Goal: Transaction & Acquisition: Book appointment/travel/reservation

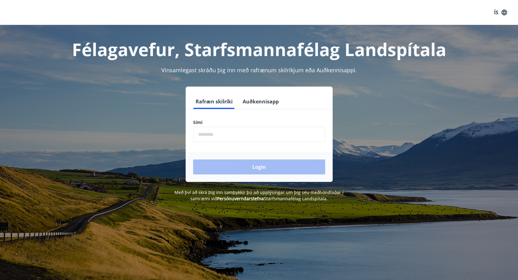
click at [206, 134] on input "phone" at bounding box center [259, 134] width 132 height 15
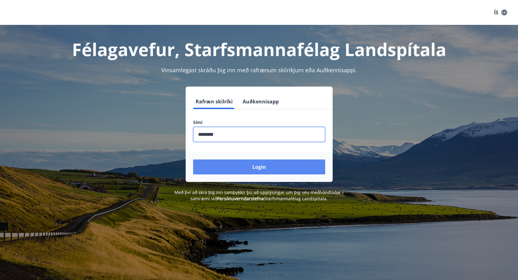
type input "********"
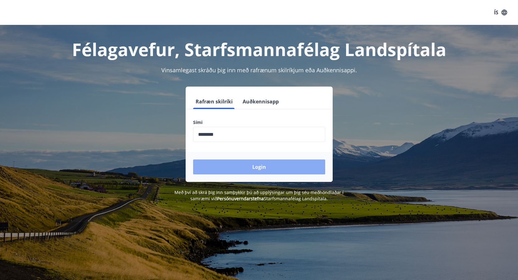
click at [255, 168] on button "Login" at bounding box center [259, 166] width 132 height 15
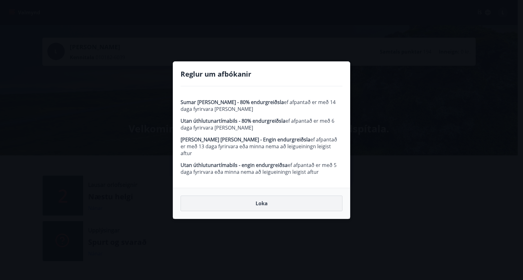
click at [264, 203] on button "Loka" at bounding box center [262, 204] width 162 height 16
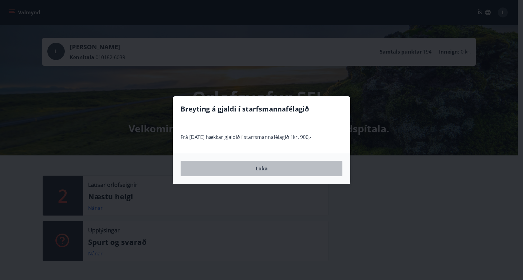
click at [266, 168] on button "Loka" at bounding box center [262, 169] width 162 height 16
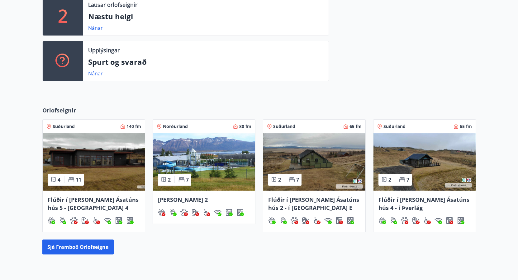
scroll to position [191, 0]
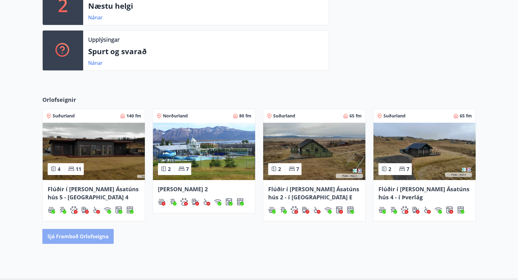
click at [92, 237] on button "Sjá framboð orlofseigna" at bounding box center [77, 236] width 71 height 15
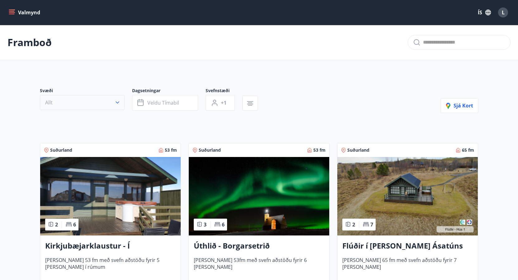
click at [115, 102] on icon "button" at bounding box center [117, 102] width 6 height 6
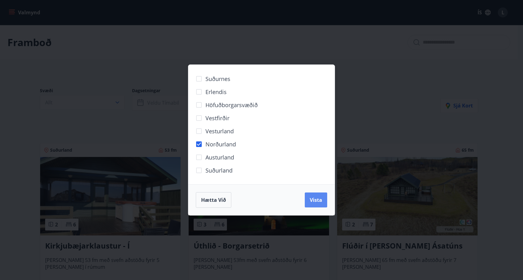
click at [316, 196] on button "Vista" at bounding box center [316, 199] width 22 height 15
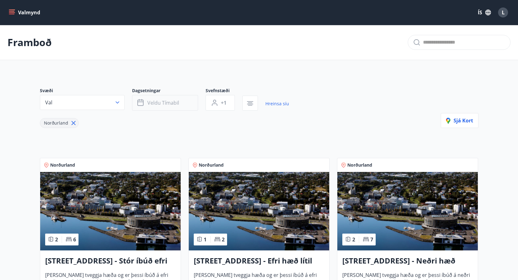
click at [156, 104] on span "Veldu tímabil" at bounding box center [163, 102] width 32 height 7
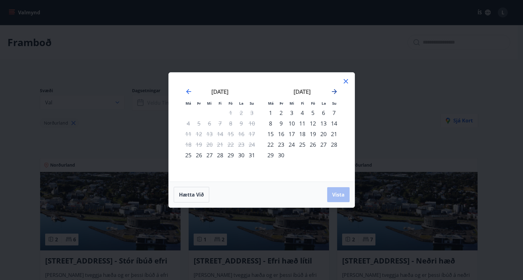
click at [334, 91] on icon "Move forward to switch to the next month." at bounding box center [334, 91] width 7 height 7
click at [312, 113] on div "3" at bounding box center [313, 112] width 11 height 11
click at [339, 194] on span "Vista" at bounding box center [338, 194] width 12 height 7
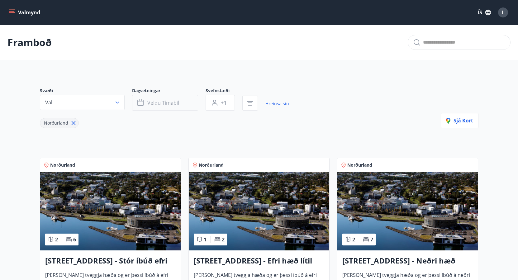
click at [179, 101] on button "Veldu tímabil" at bounding box center [165, 103] width 66 height 16
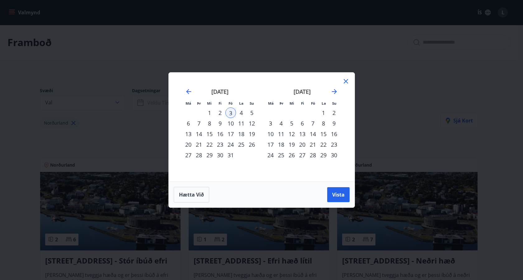
click at [251, 112] on div "5" at bounding box center [252, 112] width 11 height 11
click at [341, 193] on span "Vista" at bounding box center [338, 194] width 12 height 7
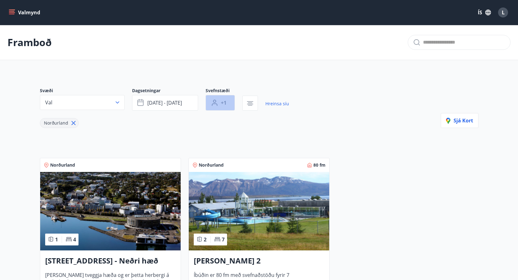
click at [227, 103] on button "+1" at bounding box center [219, 103] width 29 height 16
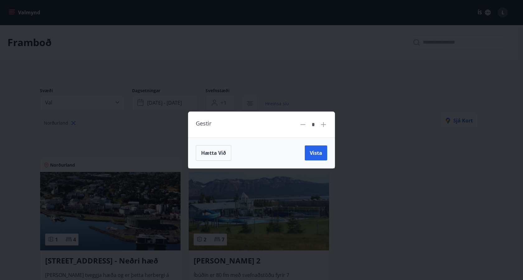
click at [321, 125] on icon at bounding box center [323, 124] width 7 height 7
type input "*"
click at [312, 152] on span "Vista" at bounding box center [316, 152] width 12 height 7
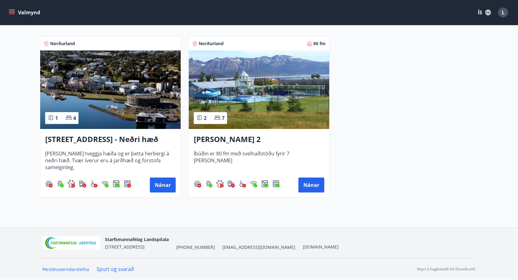
scroll to position [90, 0]
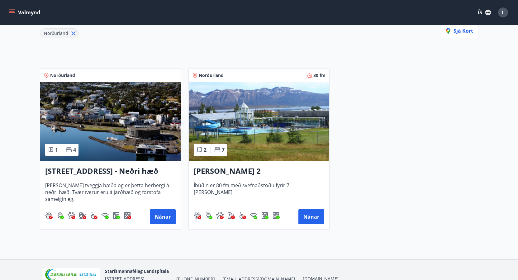
click at [116, 168] on h3 "Hrafnagilsstræti 26 - Neðri hæð íbúð 3" at bounding box center [110, 171] width 130 height 11
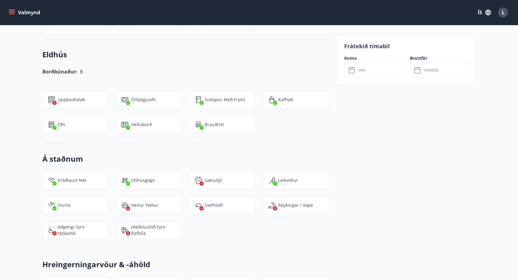
scroll to position [394, 0]
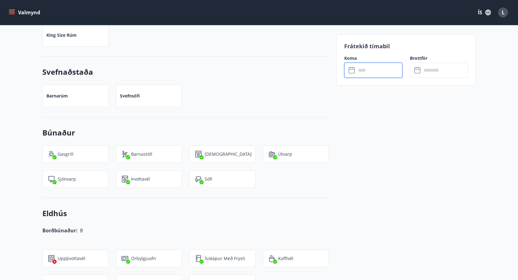
click at [380, 72] on input "text" at bounding box center [379, 70] width 46 height 15
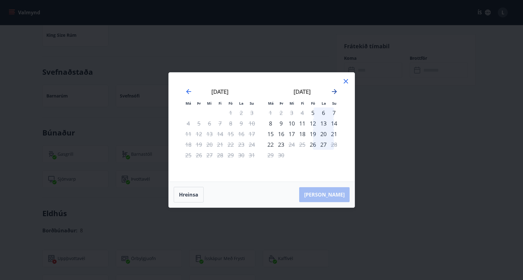
click at [338, 90] on icon "Move forward to switch to the next month." at bounding box center [334, 91] width 7 height 7
click at [312, 114] on div "3" at bounding box center [313, 112] width 11 height 11
click at [334, 113] on div "5" at bounding box center [334, 112] width 11 height 11
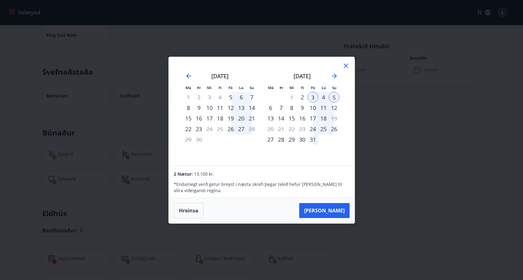
click at [346, 65] on icon at bounding box center [345, 65] width 7 height 7
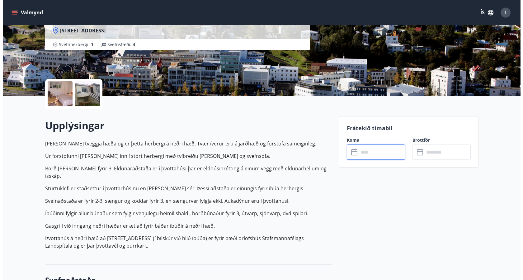
scroll to position [44, 0]
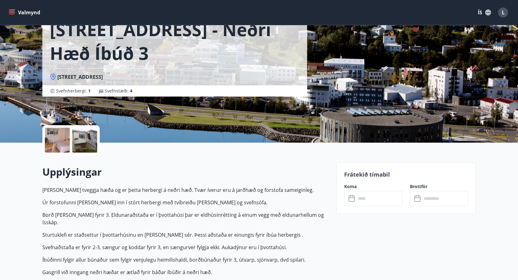
click at [62, 142] on div at bounding box center [57, 140] width 25 height 25
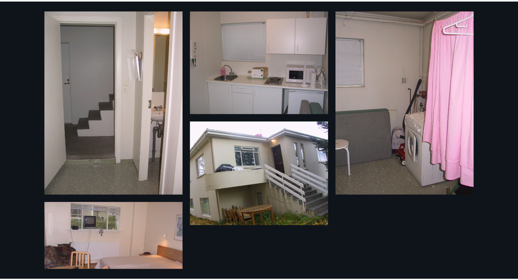
scroll to position [0, 0]
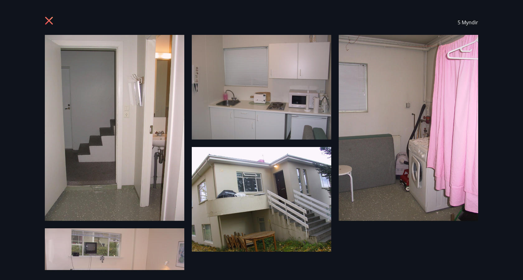
click at [51, 21] on icon at bounding box center [50, 22] width 10 height 10
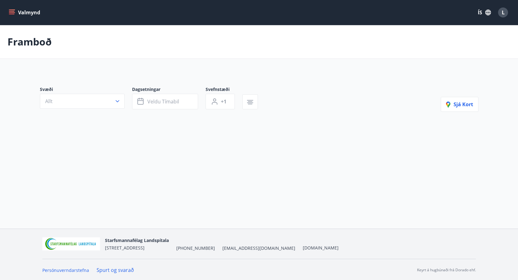
type input "*"
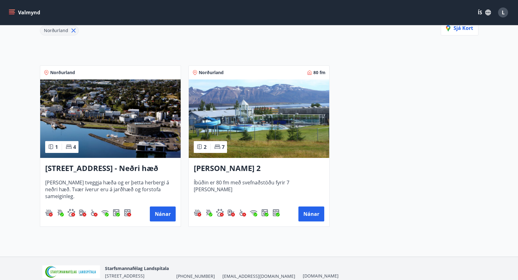
scroll to position [96, 0]
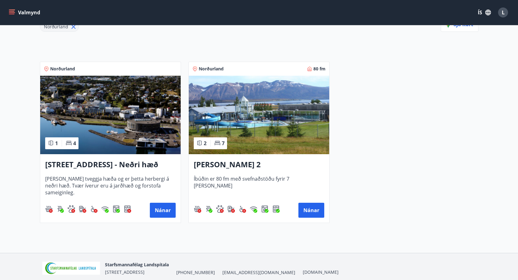
click at [230, 162] on h3 "Dalvík - Lynghólar 2" at bounding box center [259, 164] width 130 height 11
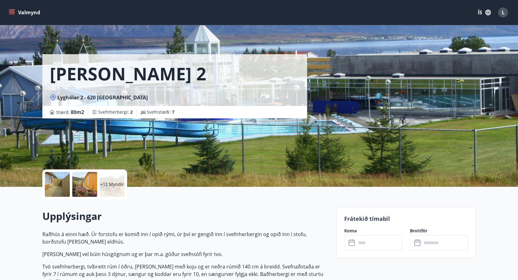
click at [57, 190] on div at bounding box center [57, 184] width 25 height 25
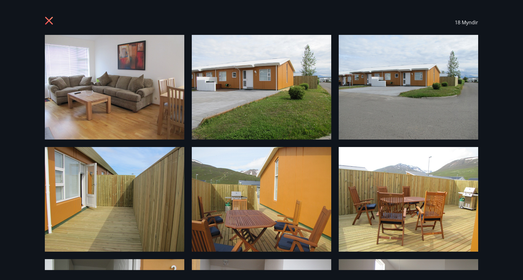
click at [48, 19] on icon at bounding box center [49, 21] width 8 height 8
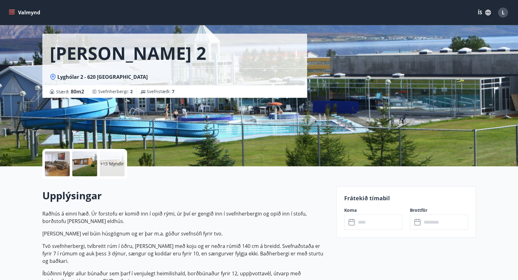
scroll to position [32, 0]
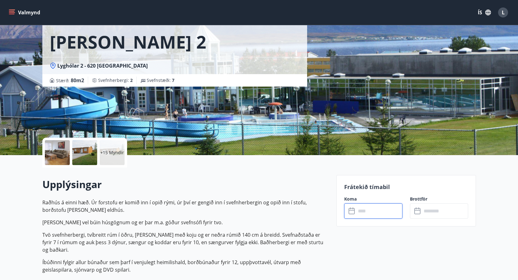
click at [369, 213] on input "text" at bounding box center [379, 210] width 46 height 15
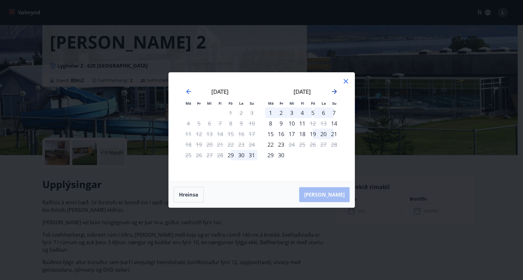
click at [334, 93] on icon "Move forward to switch to the next month." at bounding box center [334, 91] width 7 height 7
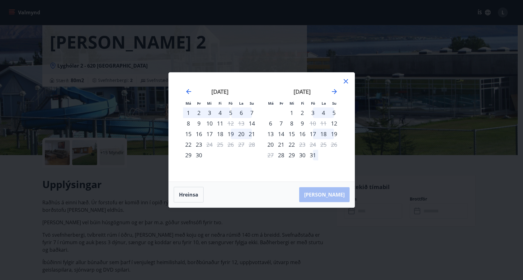
drag, startPoint x: 313, startPoint y: 113, endPoint x: 332, endPoint y: 114, distance: 19.0
click at [332, 114] on tr "1 2 3 4 5" at bounding box center [302, 112] width 74 height 11
click at [312, 114] on div "3" at bounding box center [313, 112] width 11 height 11
click at [324, 114] on div "4" at bounding box center [323, 112] width 11 height 11
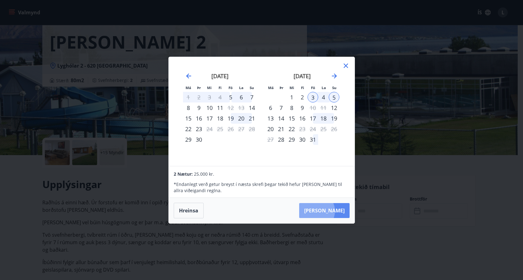
click at [336, 211] on button "Taka Frá" at bounding box center [324, 210] width 50 height 15
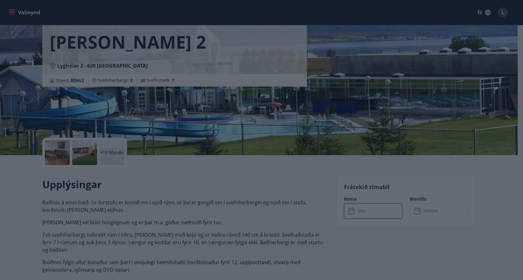
type input "******"
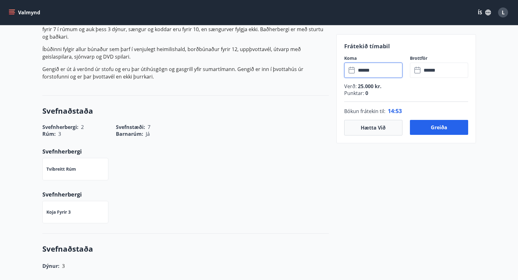
scroll to position [254, 0]
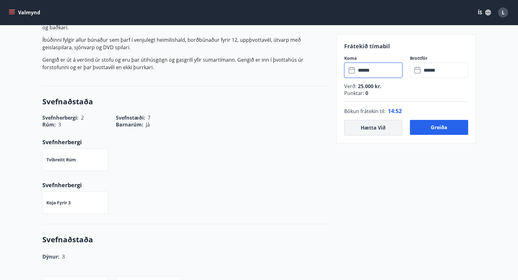
click at [373, 123] on button "Hætta við" at bounding box center [373, 128] width 58 height 16
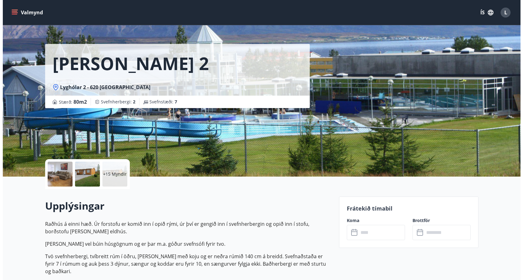
scroll to position [0, 0]
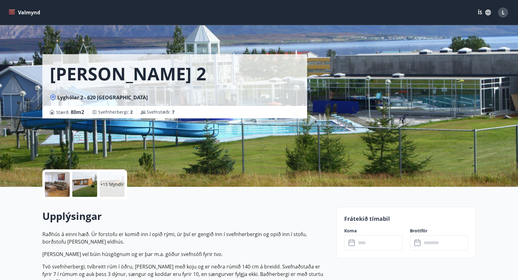
click at [58, 178] on div at bounding box center [57, 184] width 25 height 25
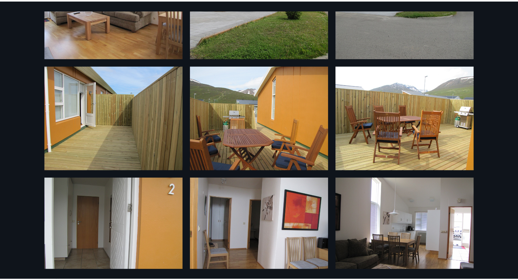
scroll to position [62, 0]
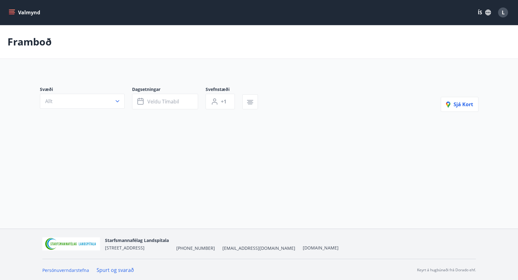
type input "*"
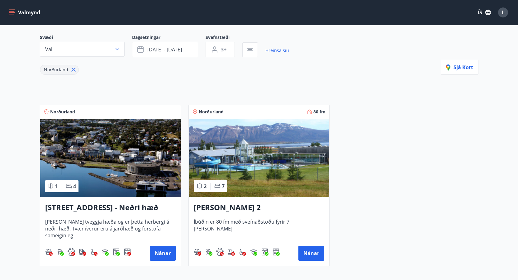
scroll to position [64, 0]
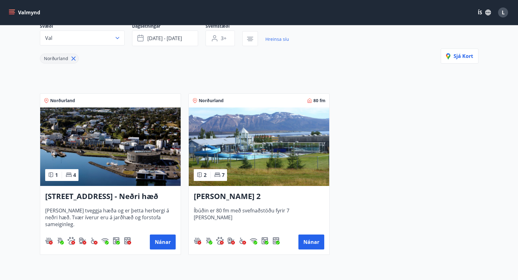
click at [104, 196] on h3 "Hrafnagilsstræti 26 - Neðri hæð íbúð 3" at bounding box center [110, 196] width 130 height 11
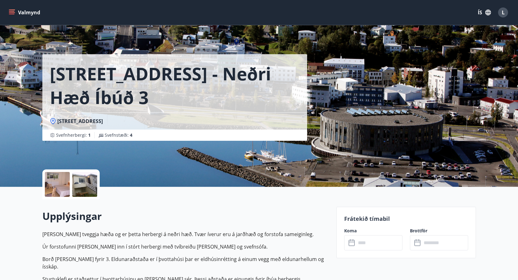
click at [62, 186] on div at bounding box center [57, 184] width 25 height 25
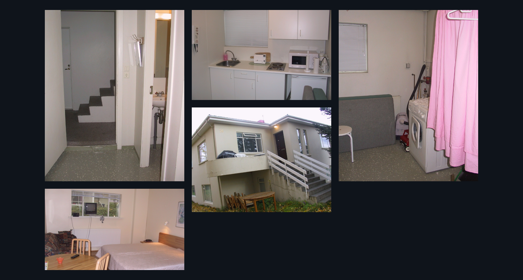
scroll to position [65, 0]
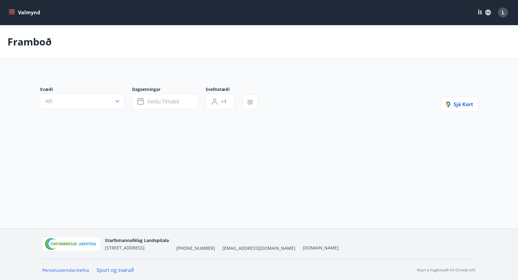
type input "*"
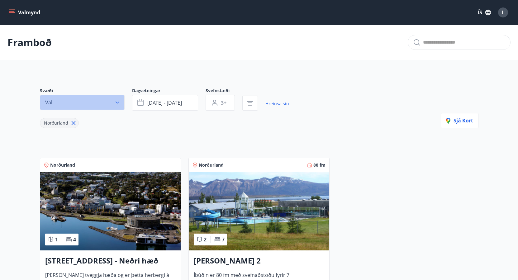
click at [117, 103] on icon "button" at bounding box center [118, 102] width 4 height 2
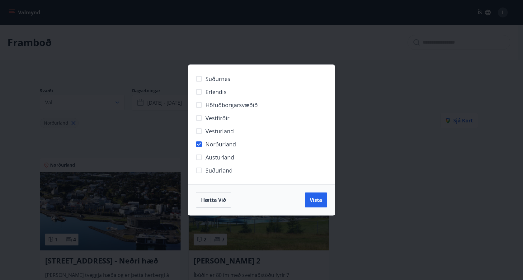
click at [415, 169] on div "Suðurnes Erlendis Höfuðborgarsvæðið Vestfirðir Vesturland Norðurland Austurland…" at bounding box center [261, 140] width 523 height 280
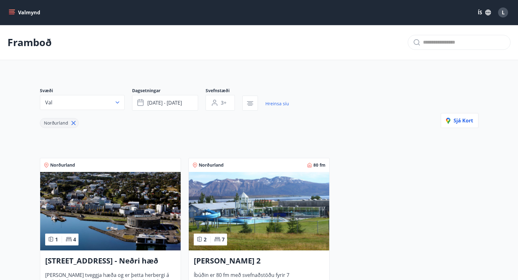
click at [505, 14] on div "L" at bounding box center [503, 12] width 10 height 10
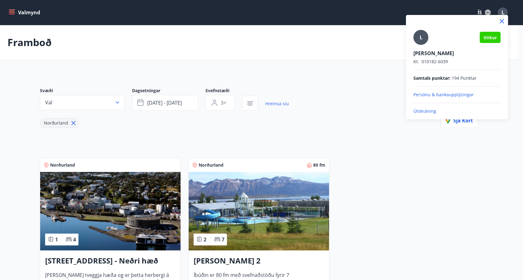
click at [425, 113] on p "Útskráning" at bounding box center [456, 111] width 87 height 6
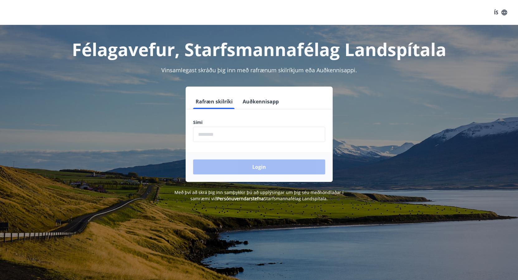
click at [221, 133] on input "phone" at bounding box center [259, 134] width 132 height 15
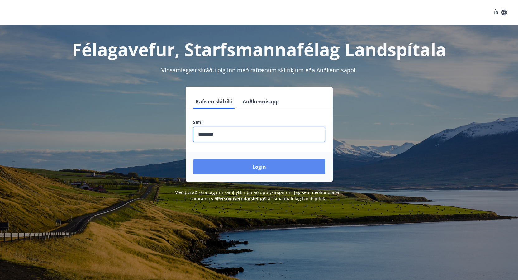
type input "********"
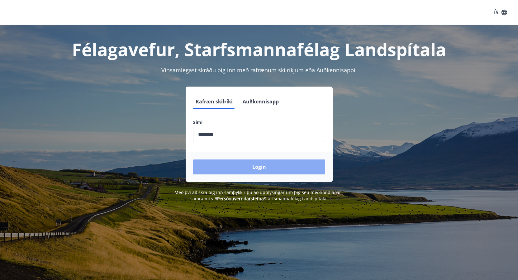
click at [245, 170] on button "Login" at bounding box center [259, 166] width 132 height 15
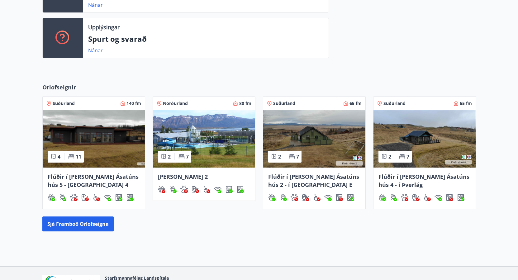
scroll to position [222, 0]
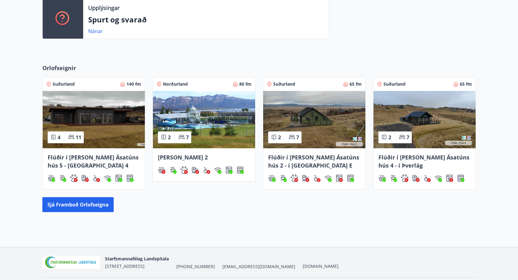
click at [183, 84] on span "Norðurland" at bounding box center [175, 84] width 25 height 6
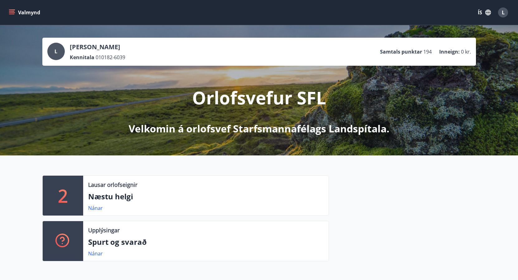
click at [14, 14] on icon "menu" at bounding box center [12, 14] width 6 height 1
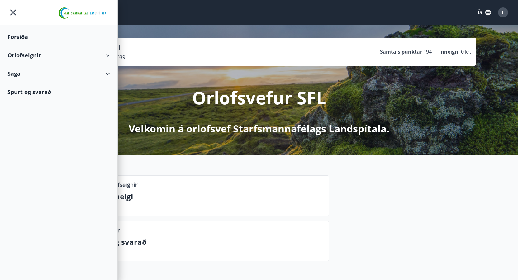
click at [106, 55] on div "Orlofseignir" at bounding box center [58, 55] width 102 height 18
click at [30, 73] on div "Framboð" at bounding box center [58, 70] width 92 height 13
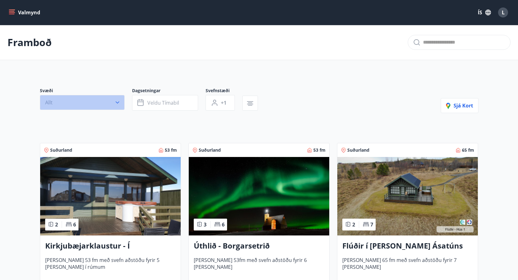
click at [118, 104] on icon "button" at bounding box center [117, 102] width 6 height 6
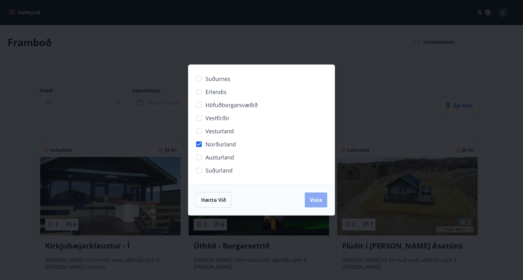
click at [317, 199] on span "Vista" at bounding box center [316, 199] width 12 height 7
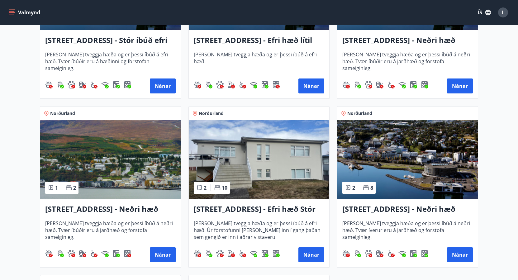
scroll to position [127, 0]
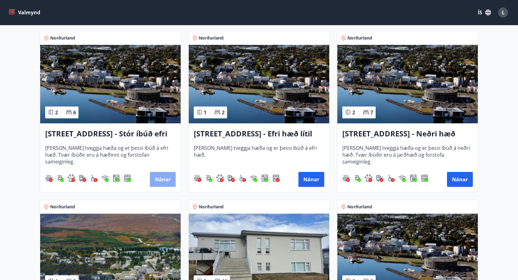
click at [161, 177] on button "Nánar" at bounding box center [163, 179] width 26 height 15
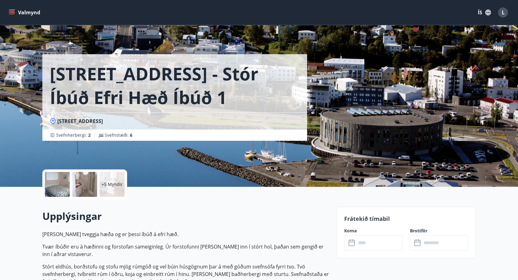
click at [371, 244] on input "text" at bounding box center [379, 242] width 46 height 15
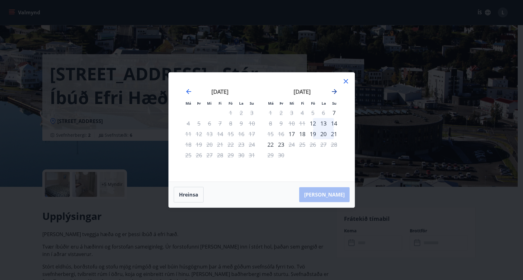
click at [333, 92] on icon "Move forward to switch to the next month." at bounding box center [334, 91] width 7 height 7
click at [345, 82] on icon at bounding box center [345, 81] width 7 height 7
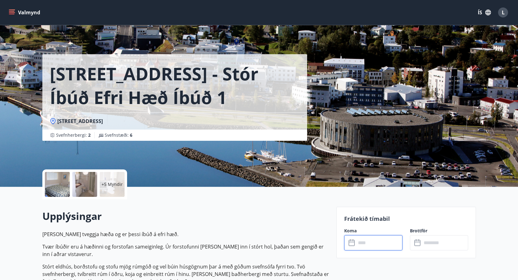
click at [58, 184] on div at bounding box center [57, 184] width 25 height 25
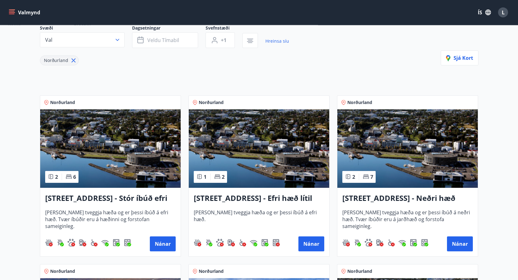
scroll to position [95, 0]
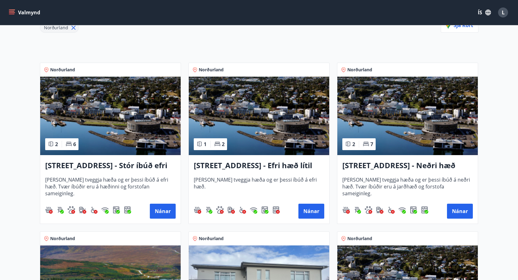
click at [293, 169] on h3 "Hrafnagilsstræti 23 - Efri hæð lítil íbúð 2" at bounding box center [259, 165] width 130 height 11
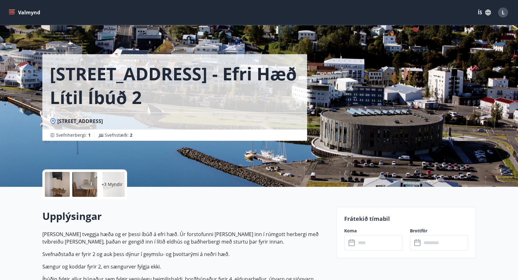
scroll to position [32, 0]
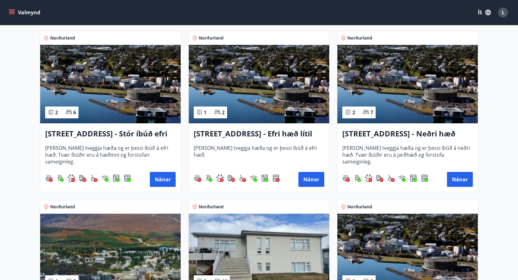
scroll to position [222, 0]
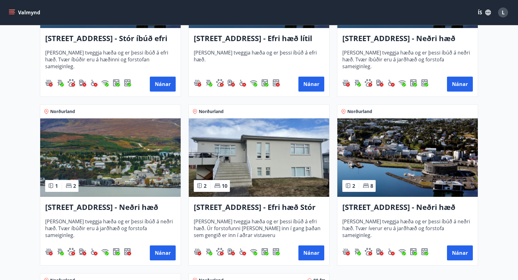
click at [402, 212] on h3 "Hrafnagilsstræti 26 - Neðri hæð íbúð 2" at bounding box center [407, 207] width 130 height 11
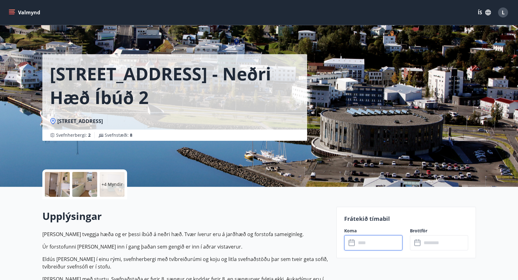
click at [373, 242] on input "text" at bounding box center [379, 242] width 46 height 15
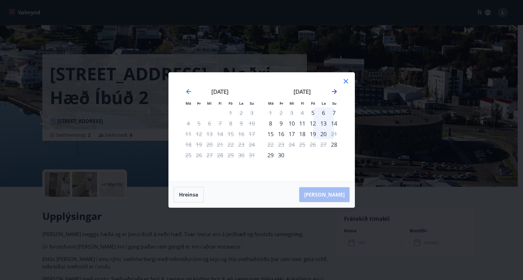
click at [335, 91] on icon "Move forward to switch to the next month." at bounding box center [334, 91] width 7 height 7
click at [347, 81] on icon at bounding box center [345, 81] width 7 height 7
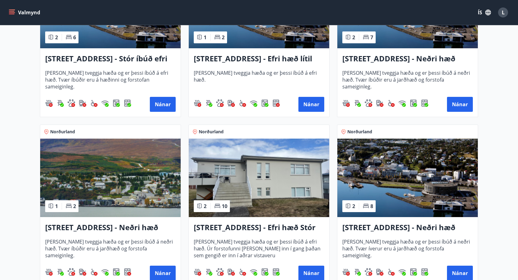
scroll to position [222, 0]
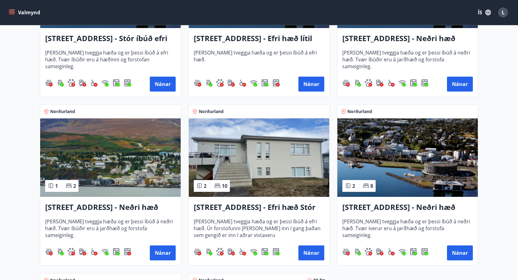
click at [285, 209] on h3 "Hrafnagilsstræti 26 - Efri hæð Stór íbúð 1" at bounding box center [259, 207] width 130 height 11
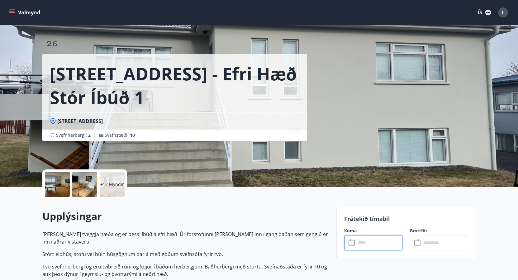
click at [384, 240] on input "text" at bounding box center [379, 242] width 46 height 15
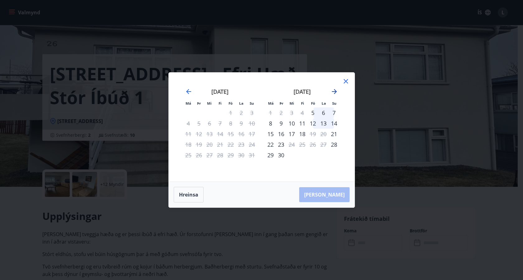
click at [334, 92] on icon "Move forward to switch to the next month." at bounding box center [334, 91] width 5 height 5
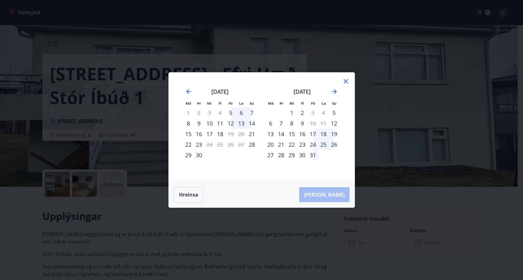
click at [345, 82] on icon at bounding box center [345, 81] width 7 height 7
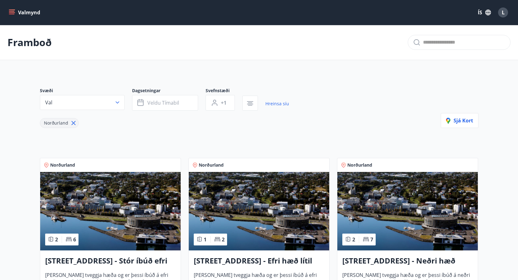
click at [503, 12] on span "L" at bounding box center [503, 12] width 3 height 7
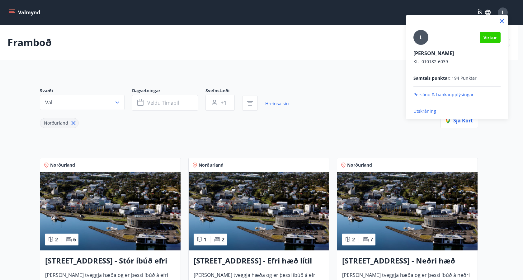
click at [427, 112] on p "Útskráning" at bounding box center [456, 111] width 87 height 6
